Goal: Use online tool/utility: Utilize a website feature to perform a specific function

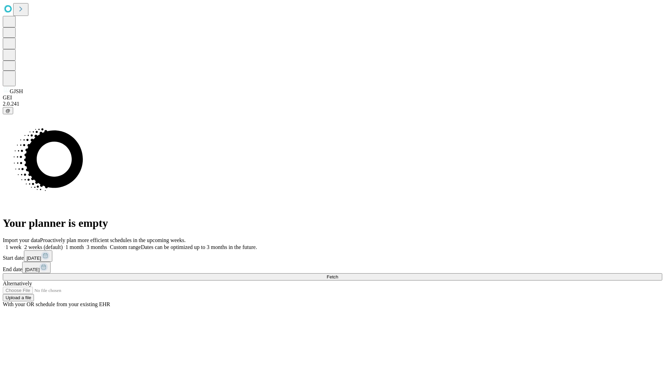
click at [338, 274] on span "Fetch" at bounding box center [332, 276] width 11 height 5
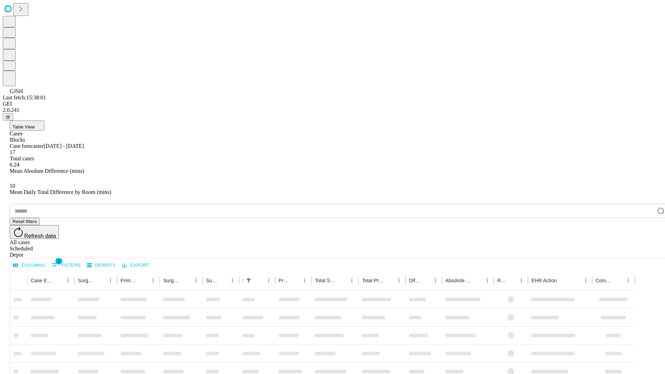
click at [35, 124] on span "Table View" at bounding box center [23, 126] width 22 height 5
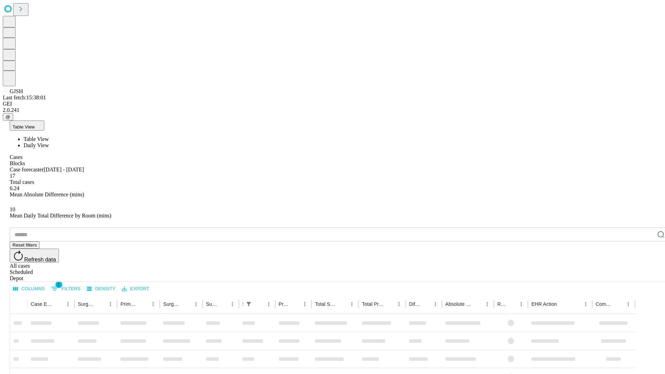
click at [49, 142] on span "Daily View" at bounding box center [36, 145] width 25 height 6
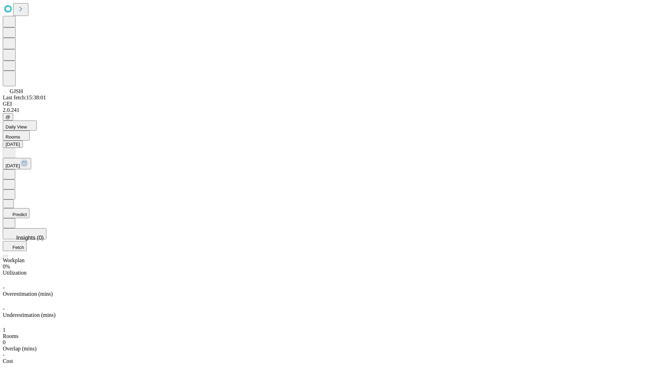
click at [29, 208] on button "Predict" at bounding box center [16, 213] width 27 height 10
